Goal: Share content: Share content

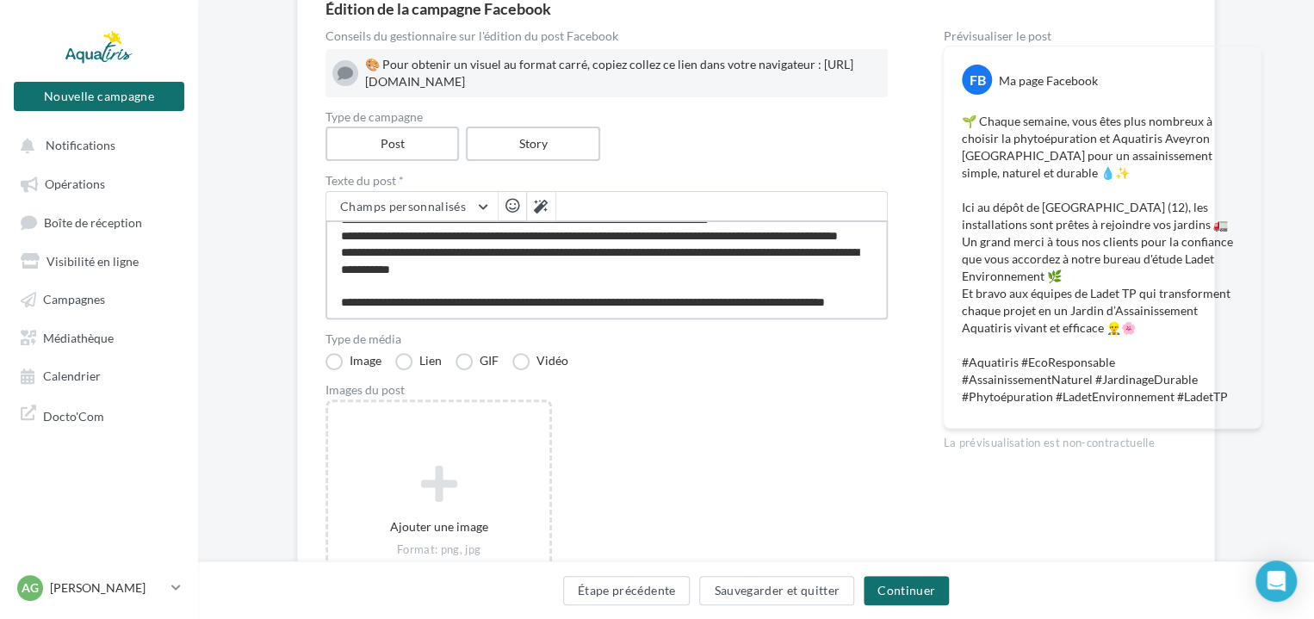
scroll to position [99, 0]
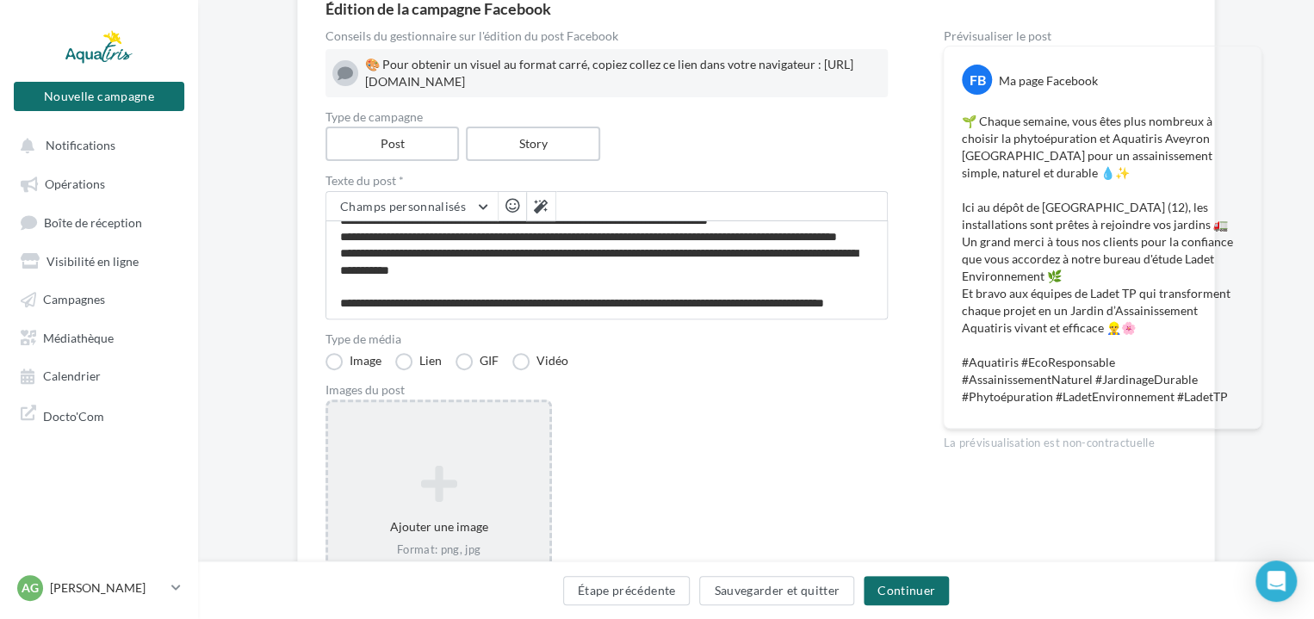
click at [408, 481] on icon at bounding box center [439, 483] width 208 height 41
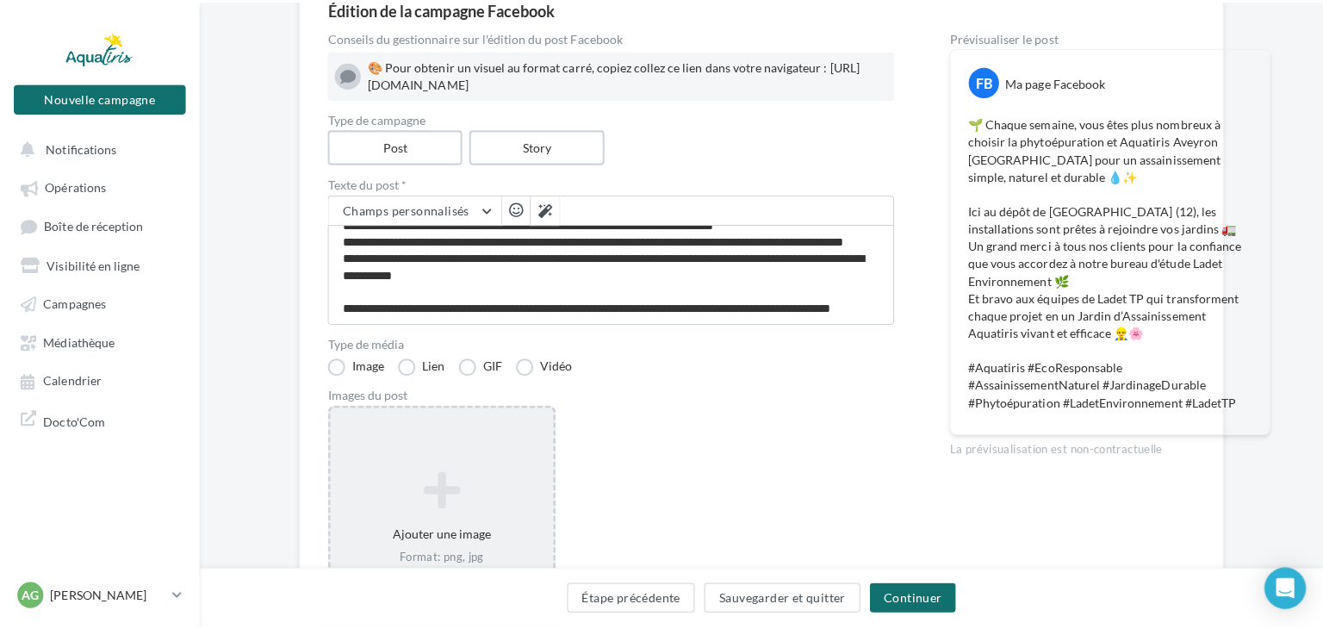
scroll to position [98, 0]
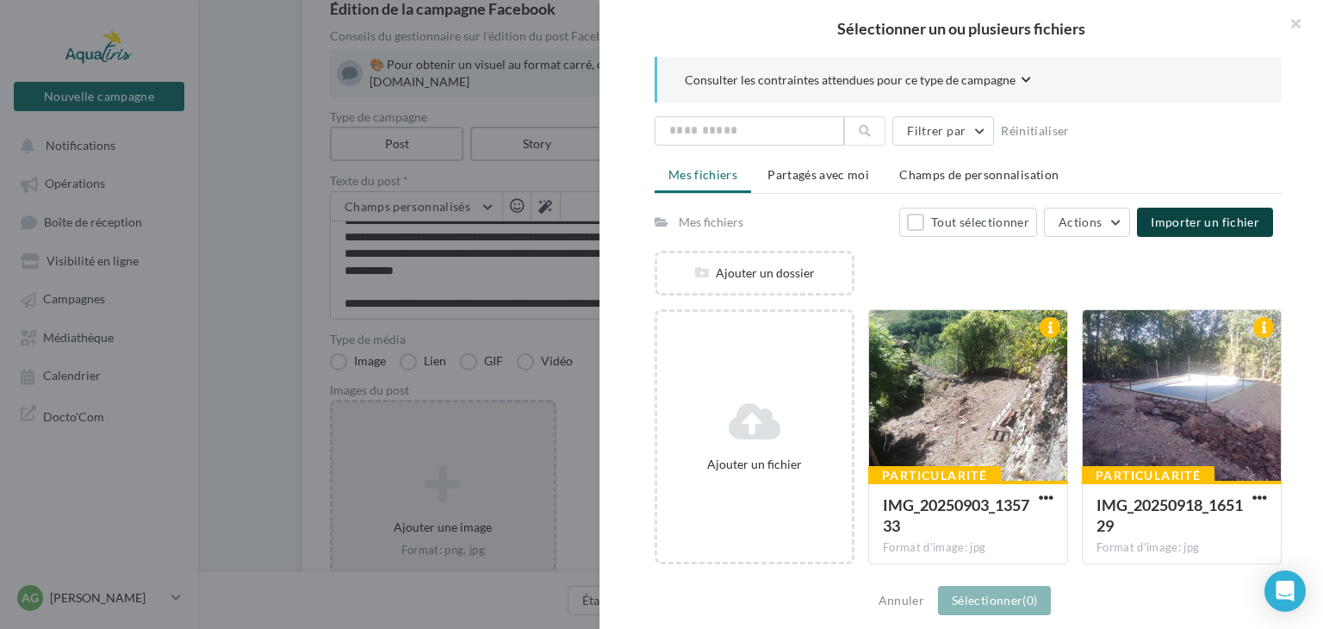
click at [1198, 224] on span "Importer un fichier" at bounding box center [1205, 221] width 109 height 15
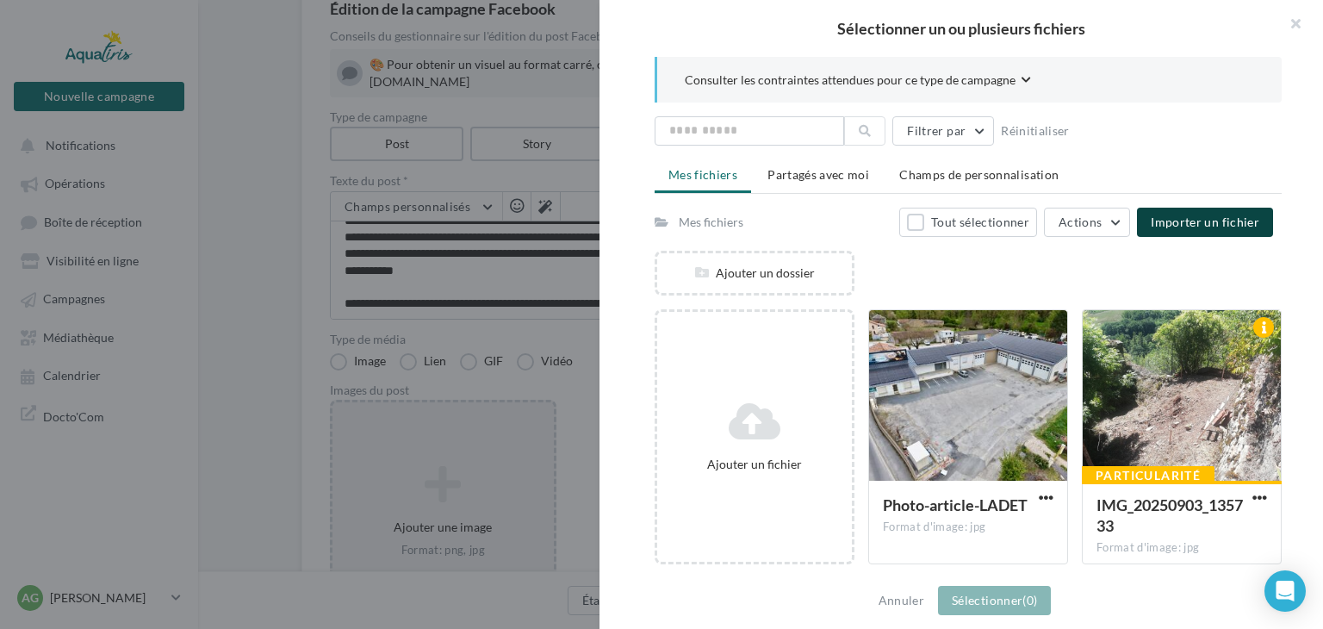
click at [1178, 223] on span "Importer un fichier" at bounding box center [1205, 221] width 109 height 15
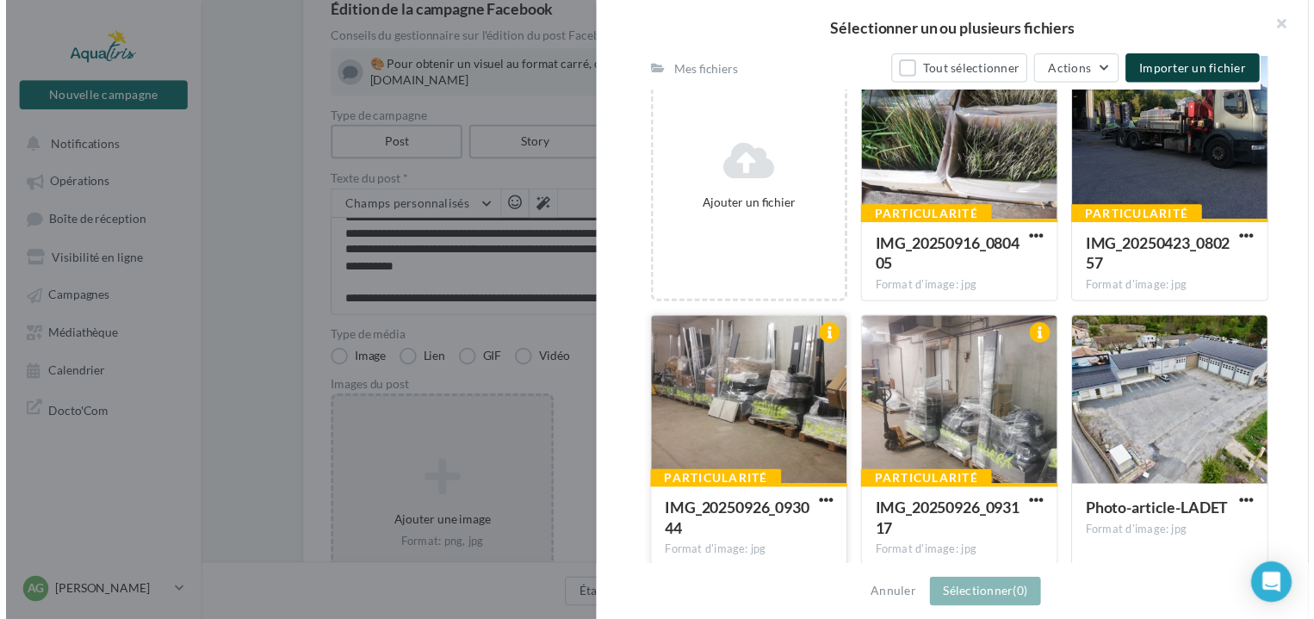
scroll to position [172, 0]
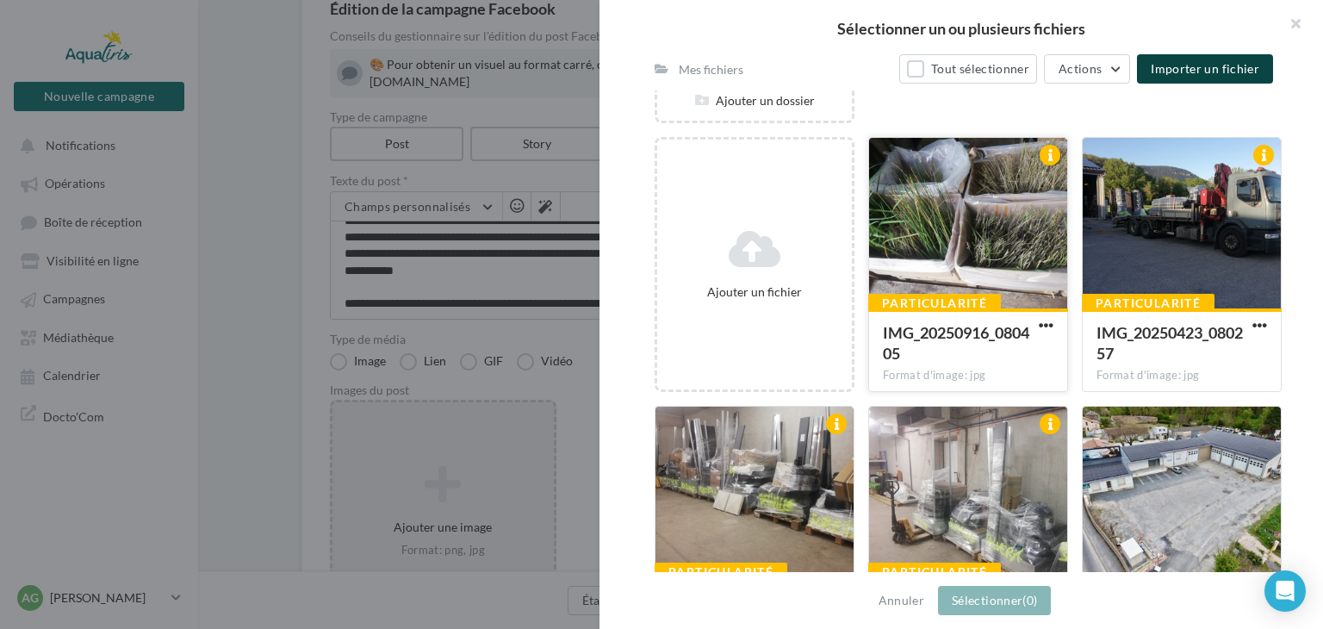
click at [980, 224] on div at bounding box center [968, 224] width 198 height 172
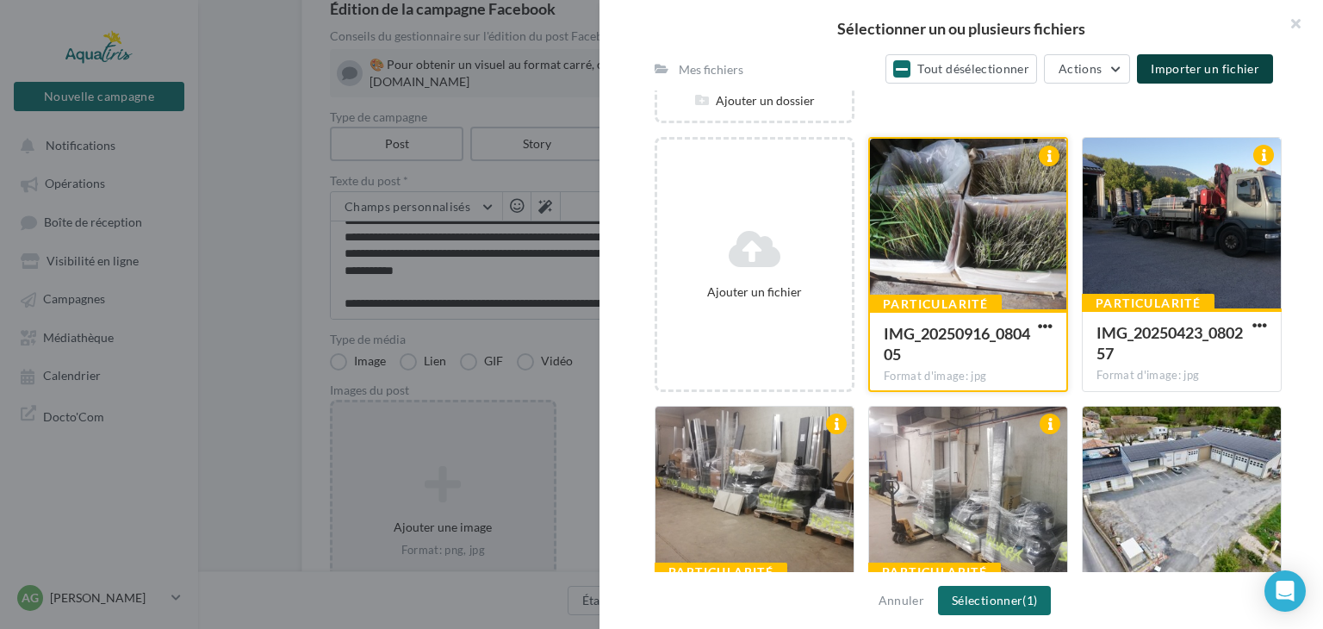
click at [939, 257] on div at bounding box center [968, 225] width 196 height 172
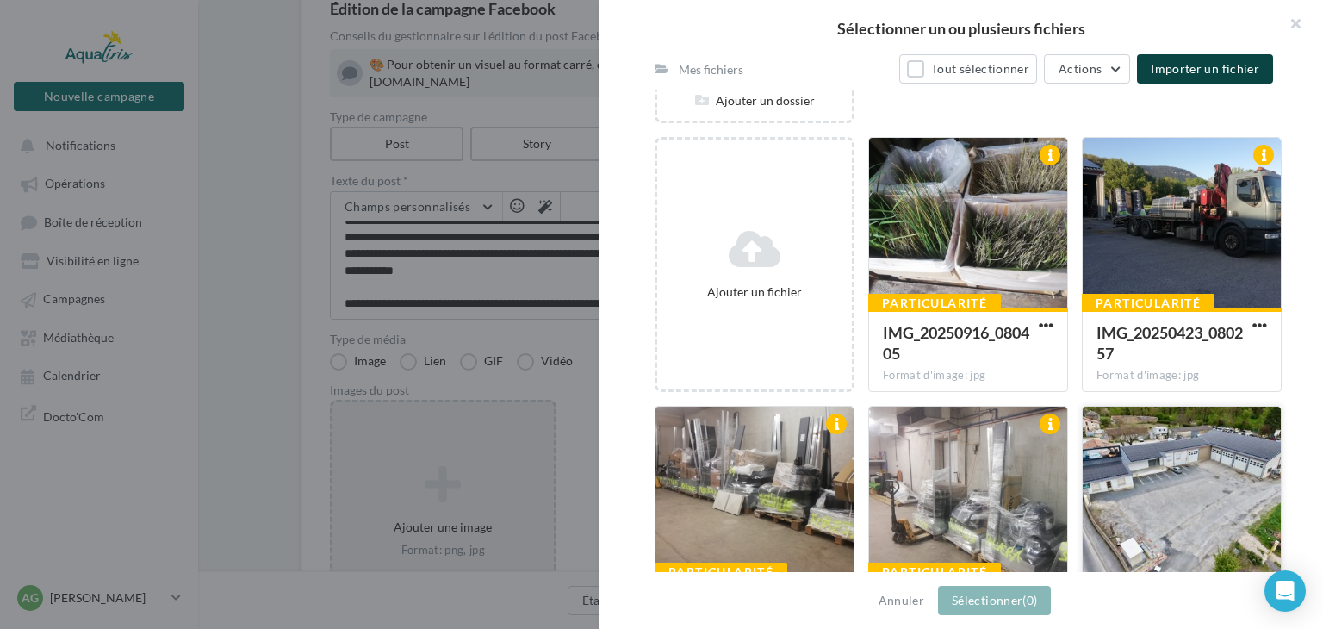
click at [1169, 455] on div at bounding box center [1182, 493] width 198 height 172
click at [1150, 237] on div at bounding box center [1182, 224] width 198 height 172
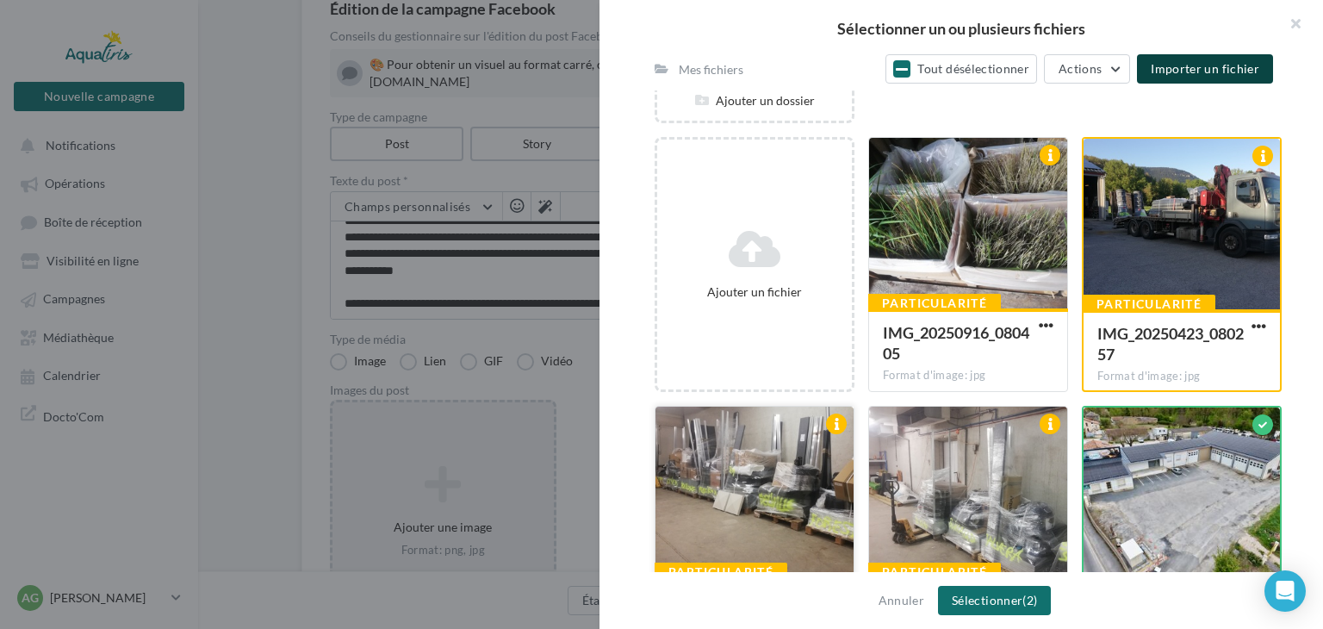
click at [763, 494] on div at bounding box center [754, 493] width 198 height 172
click at [923, 481] on div at bounding box center [968, 493] width 198 height 172
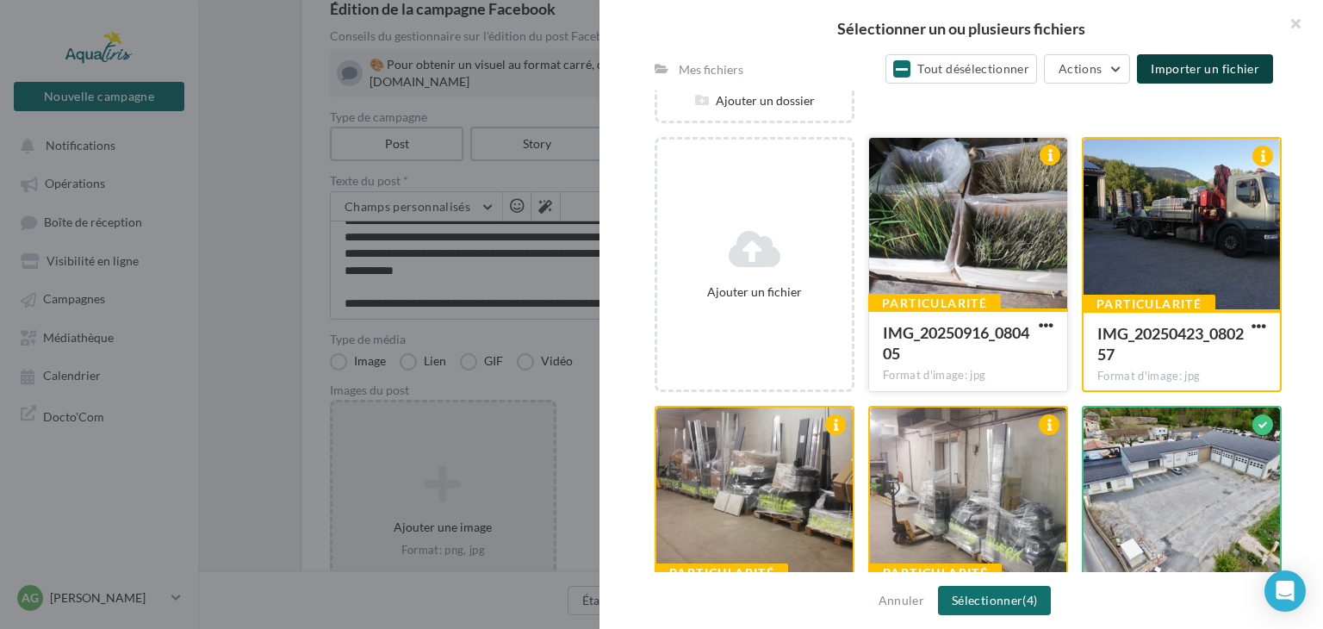
click at [965, 231] on div at bounding box center [968, 224] width 198 height 172
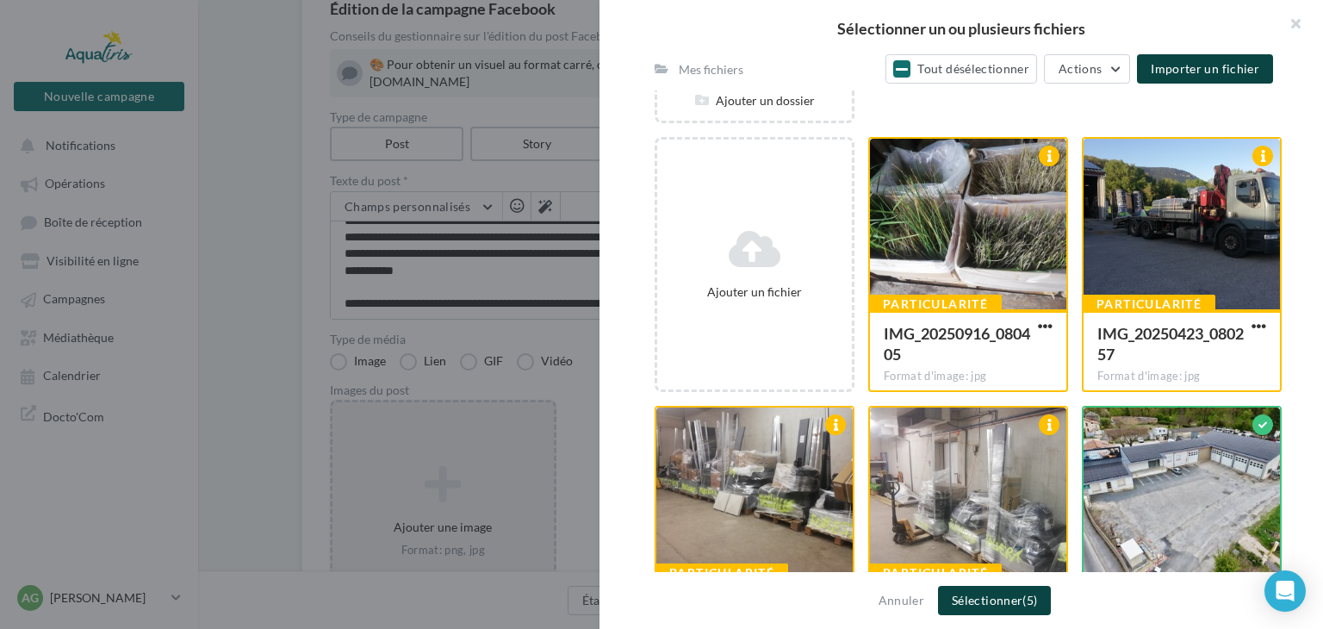
click at [985, 593] on button "Sélectionner (5)" at bounding box center [994, 600] width 113 height 29
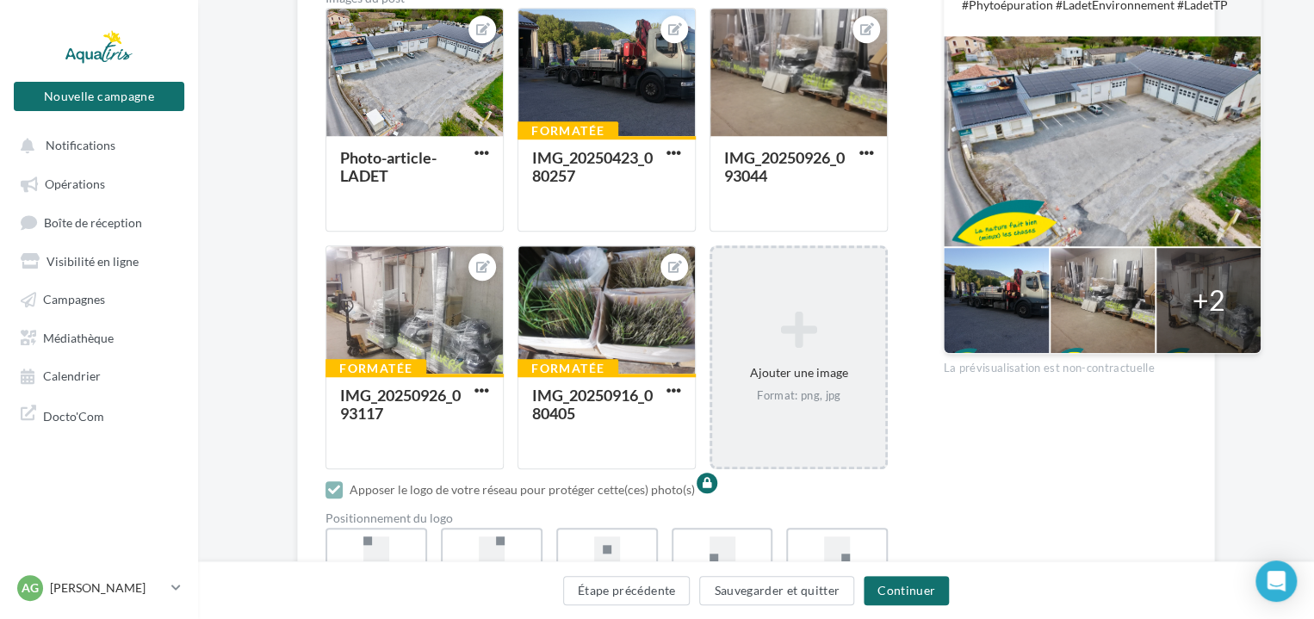
scroll to position [603, 0]
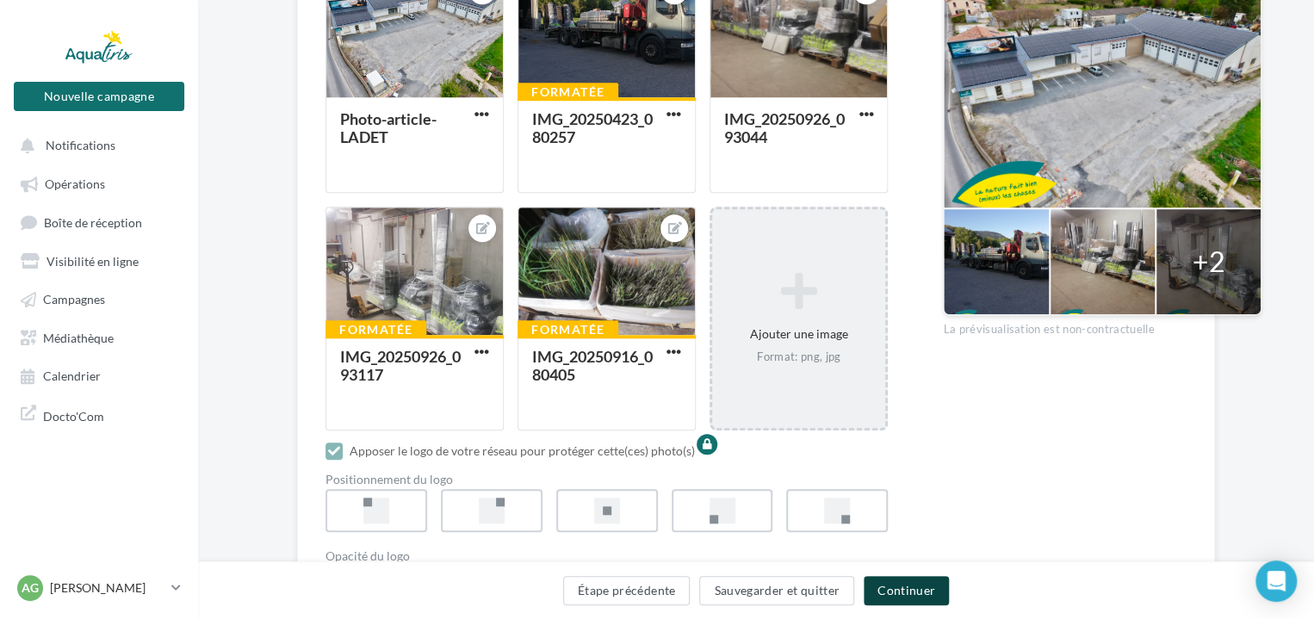
click at [918, 592] on button "Continuer" at bounding box center [906, 590] width 85 height 29
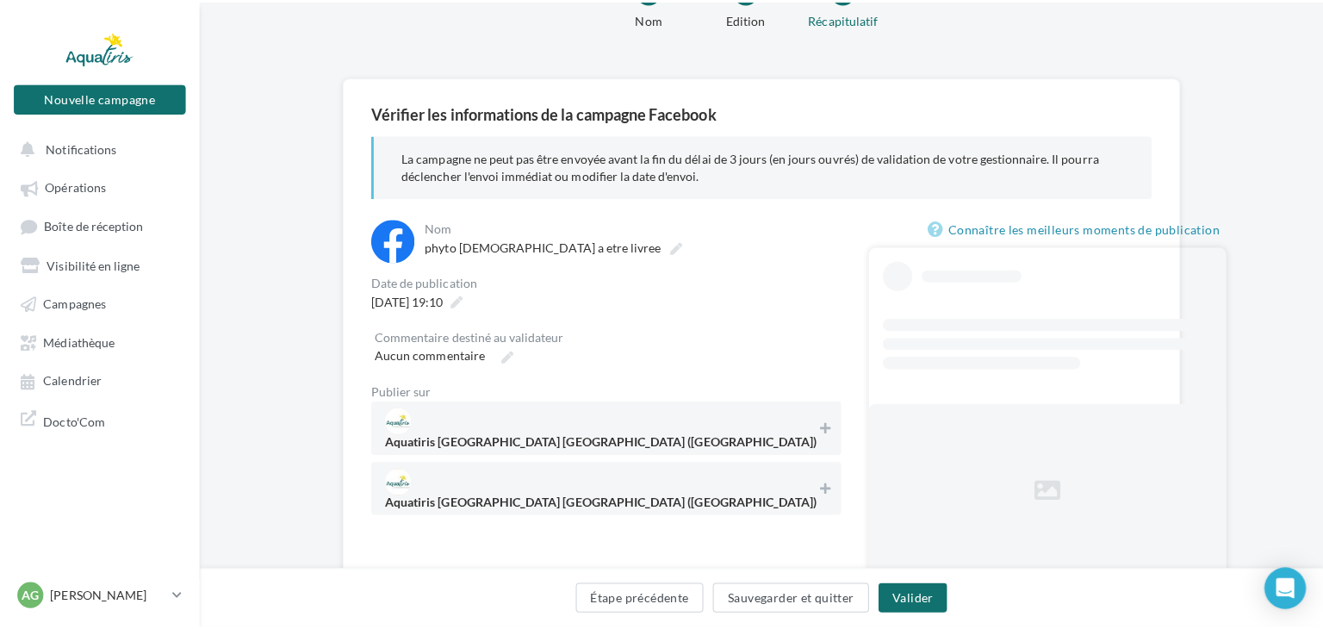
scroll to position [164, 0]
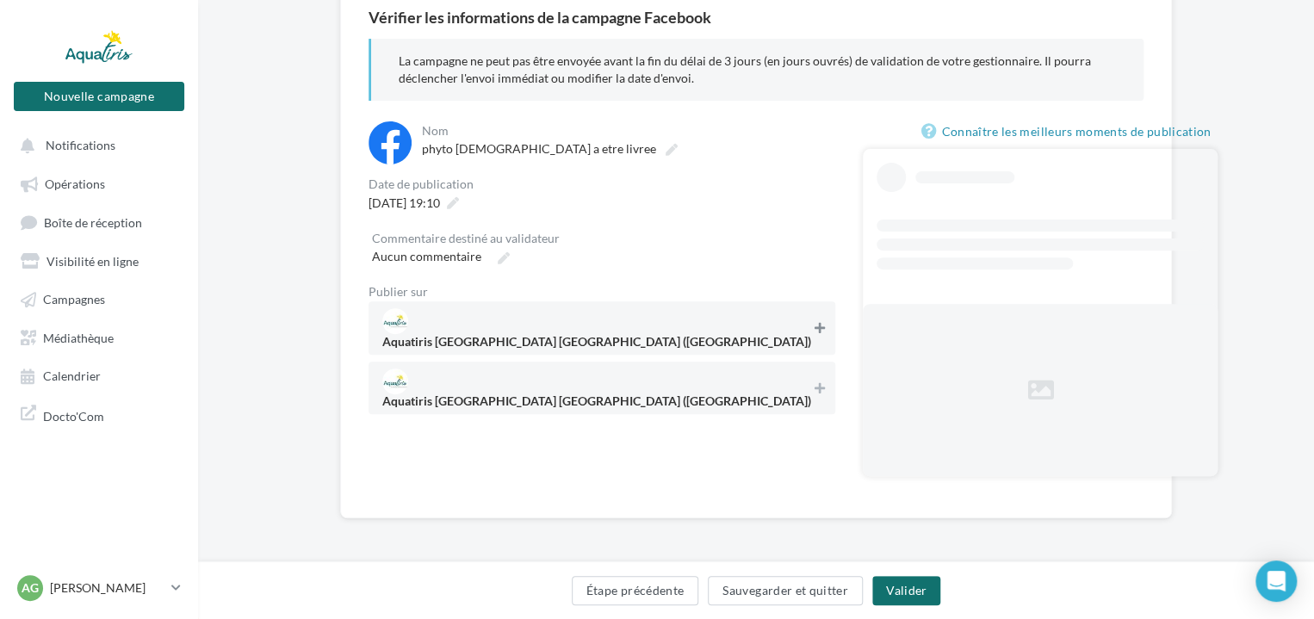
click at [811, 329] on button at bounding box center [819, 328] width 17 height 21
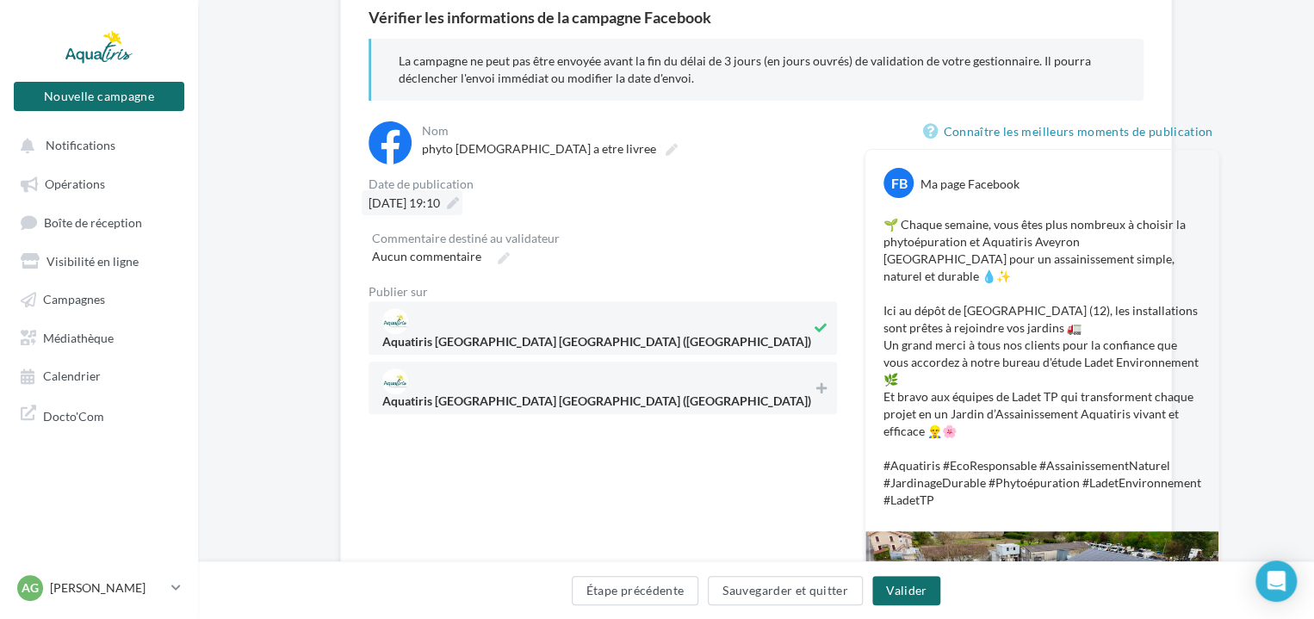
click at [440, 208] on span "[DATE] 19:10" at bounding box center [404, 203] width 71 height 15
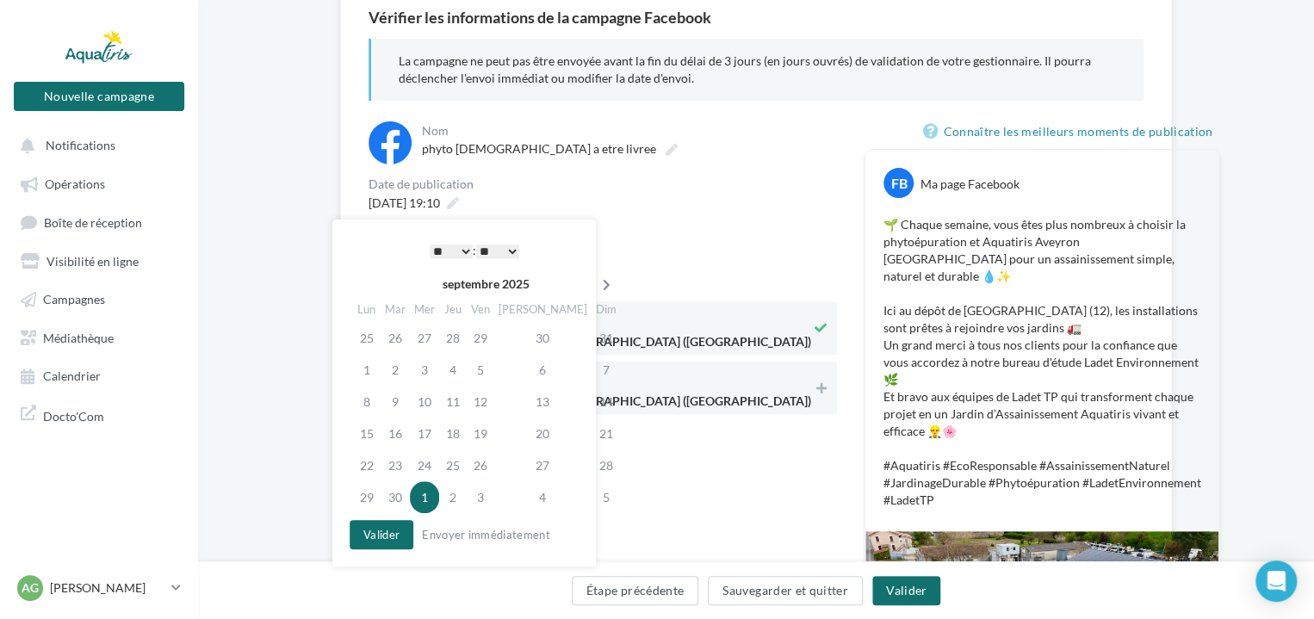
click at [592, 291] on th at bounding box center [607, 284] width 30 height 26
click at [376, 370] on td "6" at bounding box center [367, 370] width 28 height 32
click at [465, 254] on select "* * * * * * * * * * ** ** ** ** ** ** ** ** ** ** ** ** ** **" at bounding box center [451, 252] width 43 height 14
click at [513, 248] on select "** ** ** ** ** **" at bounding box center [497, 252] width 43 height 14
click at [379, 537] on button "Valider" at bounding box center [382, 534] width 64 height 29
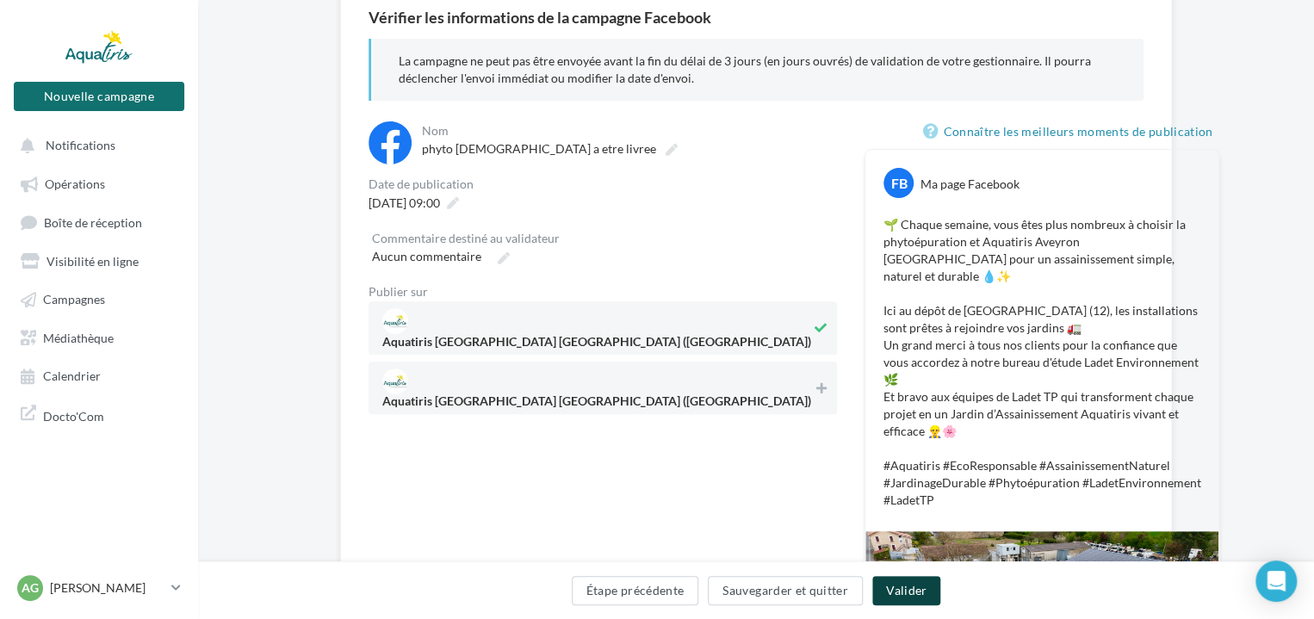
click at [904, 587] on button "Valider" at bounding box center [907, 590] width 68 height 29
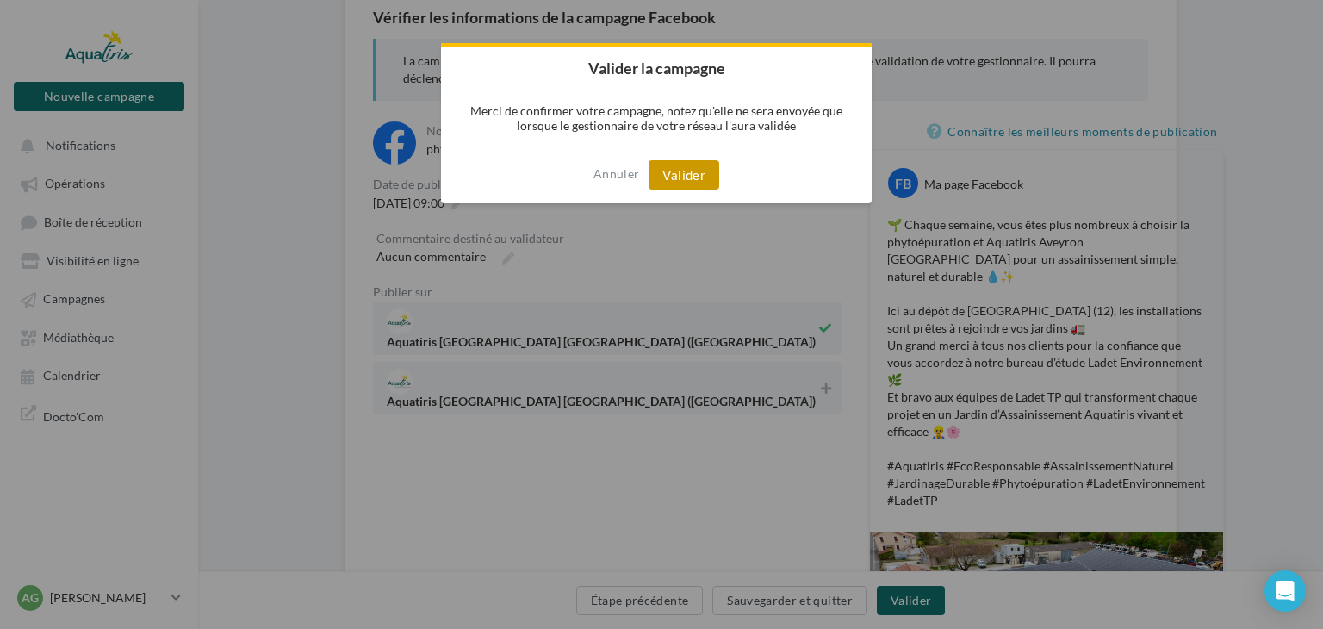
click at [675, 178] on button "Valider" at bounding box center [684, 174] width 71 height 29
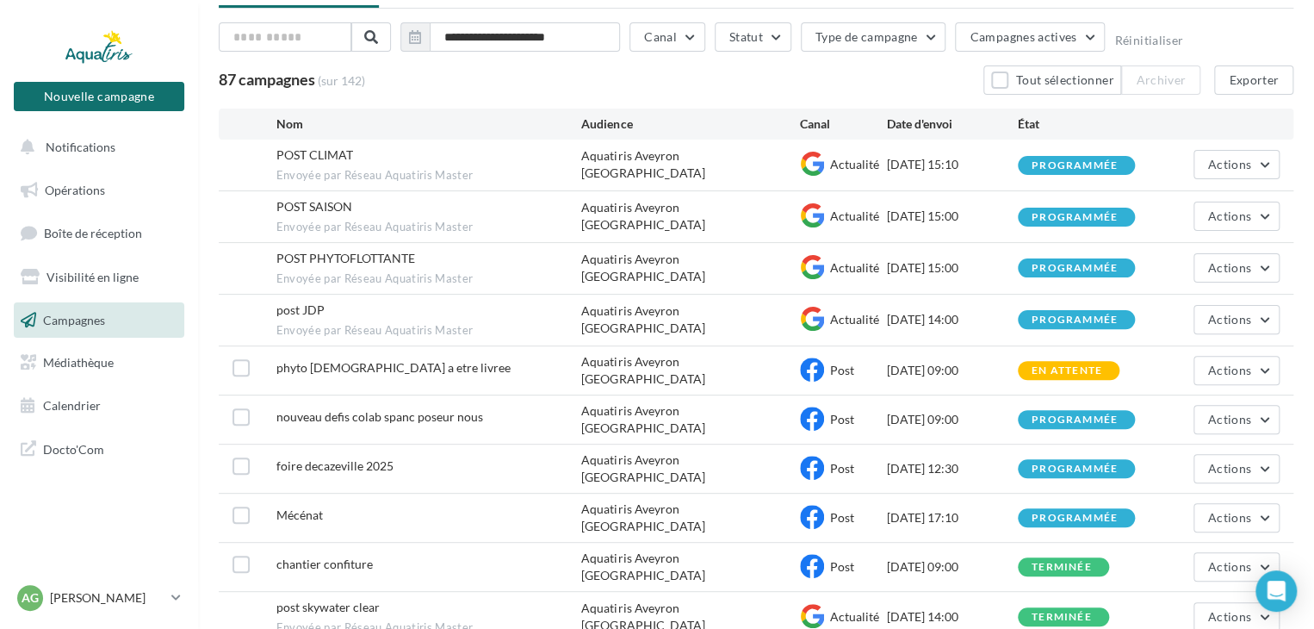
scroll to position [172, 0]
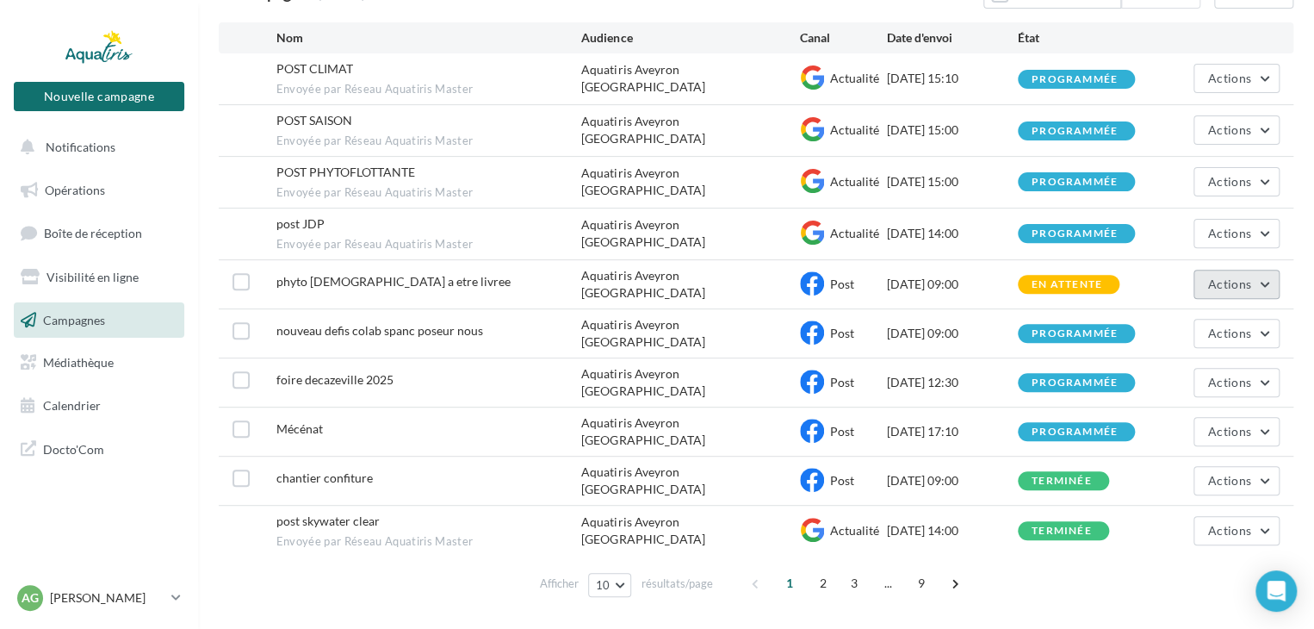
click at [1243, 283] on span "Actions" at bounding box center [1229, 283] width 43 height 15
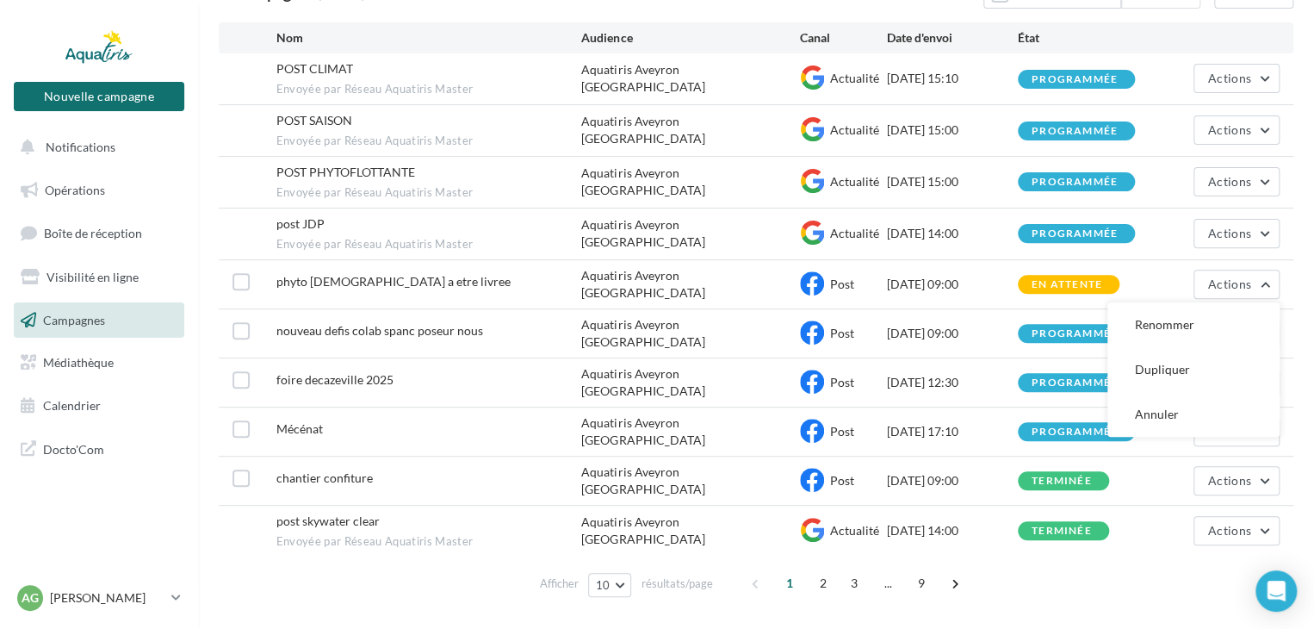
click at [513, 358] on div "foire decazeville 2025 Aquatiris [GEOGRAPHIC_DATA] [GEOGRAPHIC_DATA] Post [DATE…" at bounding box center [756, 382] width 1075 height 48
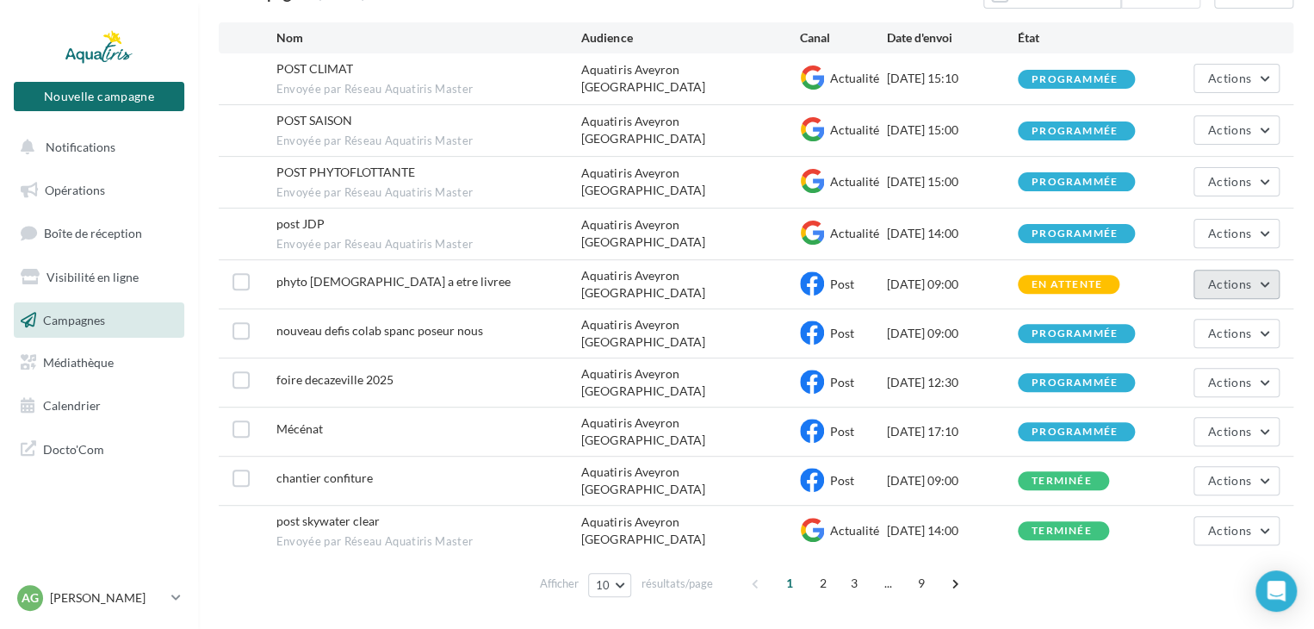
click at [1213, 276] on span "Actions" at bounding box center [1229, 283] width 43 height 15
click at [1248, 326] on span "Actions" at bounding box center [1229, 333] width 43 height 15
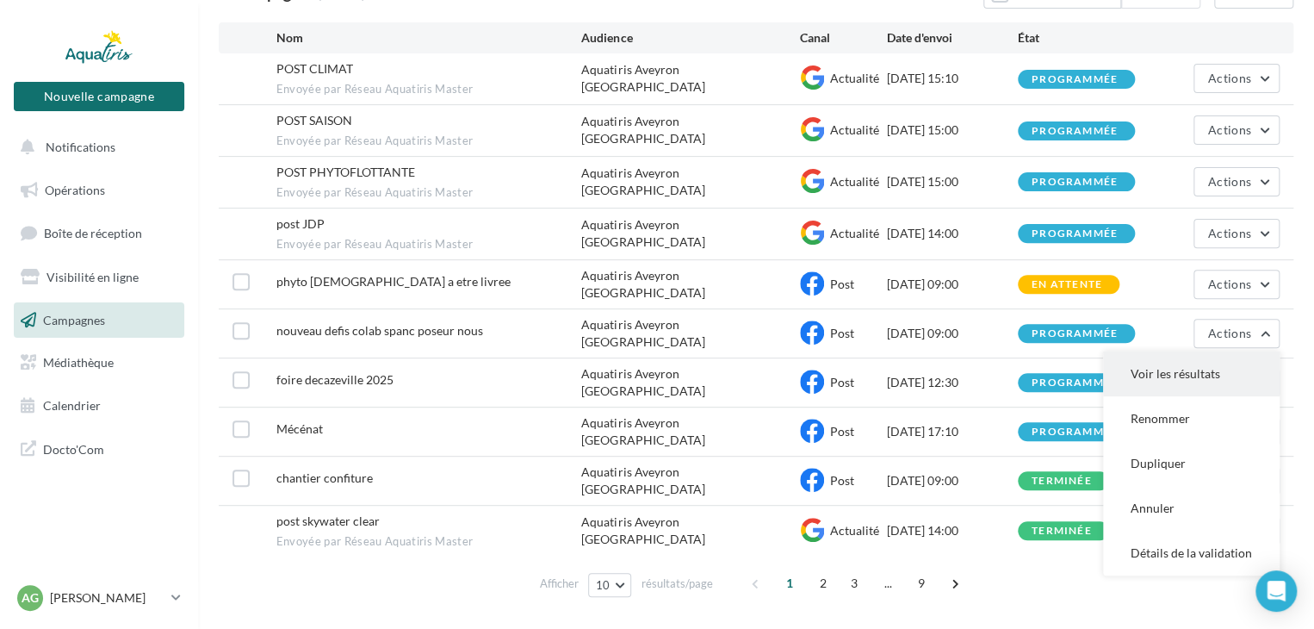
click at [1158, 360] on button "Voir les résultats" at bounding box center [1191, 373] width 177 height 45
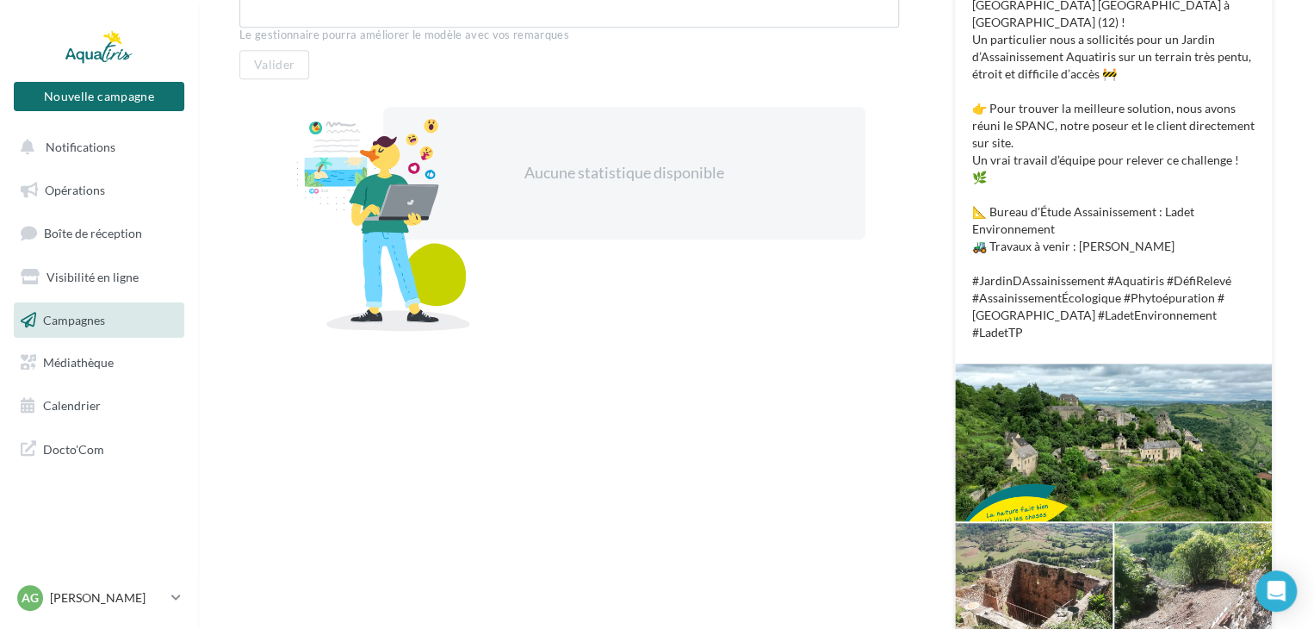
scroll to position [431, 0]
